Goal: Task Accomplishment & Management: Manage account settings

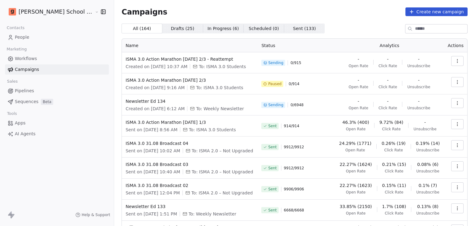
click at [451, 106] on button "button" at bounding box center [457, 103] width 12 height 10
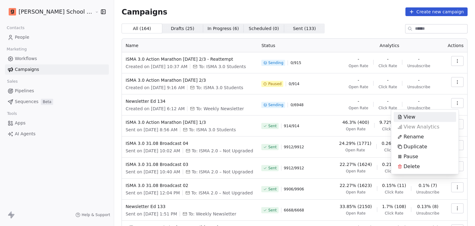
click at [135, 101] on html "[PERSON_NAME] School of Finance LLP Contacts People Marketing Workflows Campaig…" at bounding box center [237, 113] width 475 height 226
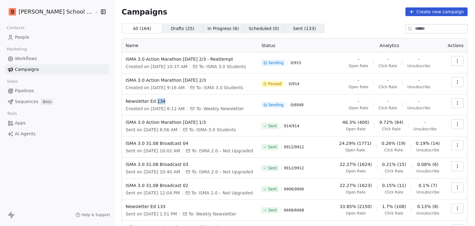
click at [135, 101] on span "Newsletter Ed 134" at bounding box center [190, 101] width 128 height 6
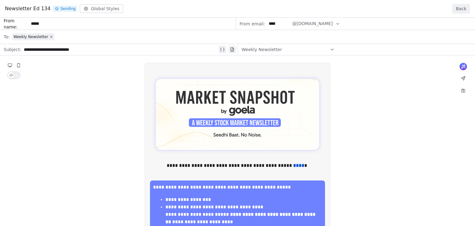
click at [457, 6] on button "Back" at bounding box center [461, 9] width 18 height 10
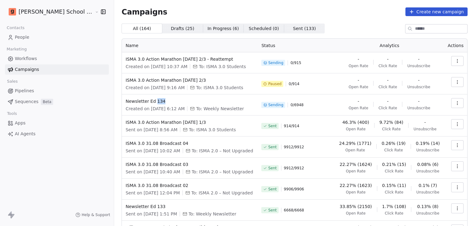
click at [451, 105] on button "button" at bounding box center [457, 103] width 12 height 10
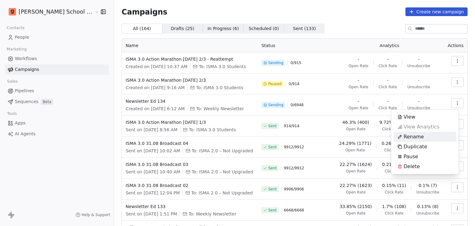
click at [310, 125] on html "[PERSON_NAME] School of Finance LLP Contacts People Marketing Workflows Campaig…" at bounding box center [237, 113] width 475 height 226
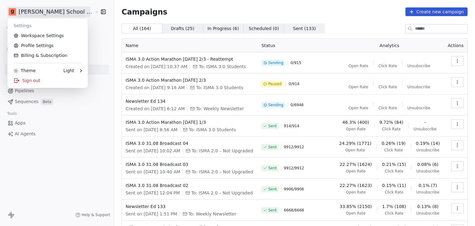
click at [59, 14] on html "[PERSON_NAME] School of Finance LLP Contacts People Marketing Workflows Campaig…" at bounding box center [237, 113] width 475 height 226
click at [47, 82] on div "Sign out" at bounding box center [47, 80] width 75 height 10
